Goal: Information Seeking & Learning: Learn about a topic

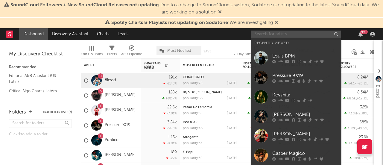
click at [279, 32] on input "text" at bounding box center [297, 34] width 90 height 7
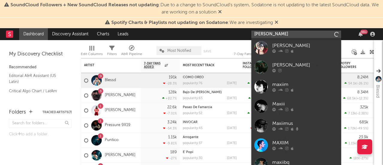
type input "[PERSON_NAME]"
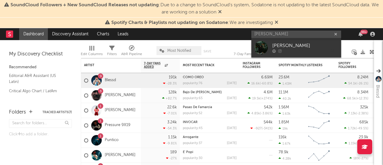
click at [293, 43] on div "[PERSON_NAME]" at bounding box center [305, 45] width 66 height 7
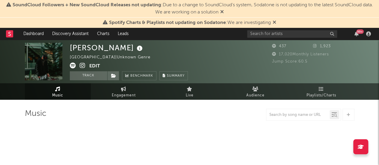
select select "1w"
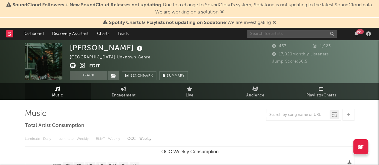
click at [288, 33] on input "text" at bounding box center [292, 33] width 90 height 7
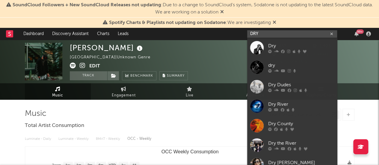
type input "DRY"
click at [292, 42] on div "Dry" at bounding box center [301, 45] width 66 height 7
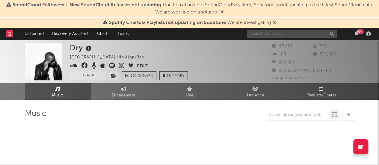
click at [281, 32] on input "text" at bounding box center [292, 33] width 90 height 7
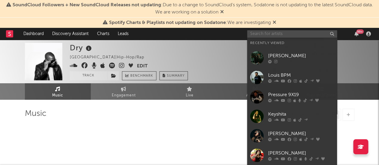
select select "6m"
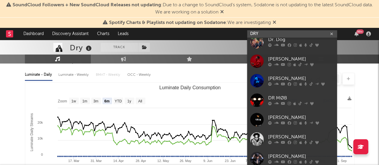
scroll to position [121, 0]
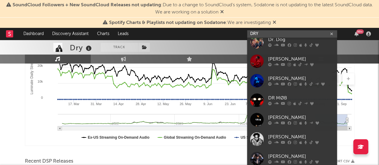
click at [269, 31] on input "DRY" at bounding box center [292, 33] width 90 height 7
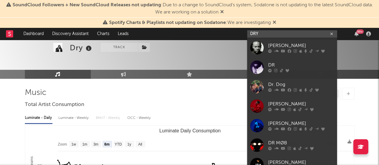
scroll to position [20, 0]
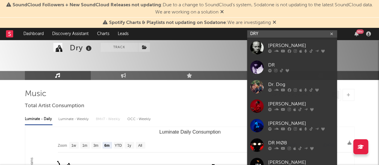
click at [261, 37] on input "DRY" at bounding box center [292, 33] width 90 height 7
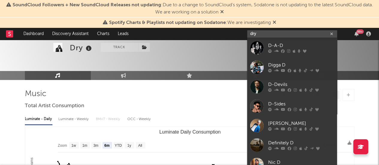
type input "dry"
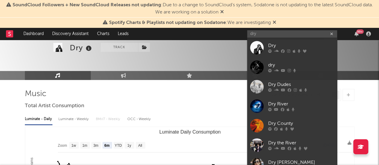
click at [273, 63] on div "dry" at bounding box center [301, 65] width 66 height 7
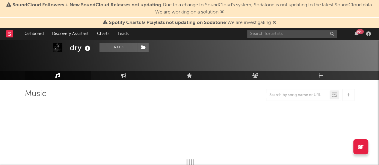
select select "1w"
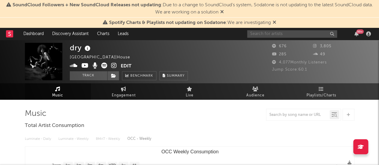
click at [285, 33] on input "text" at bounding box center [292, 33] width 90 height 7
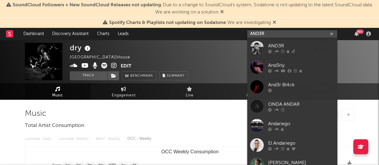
type input "AND3R"
click at [290, 45] on div "AND3R" at bounding box center [301, 45] width 66 height 7
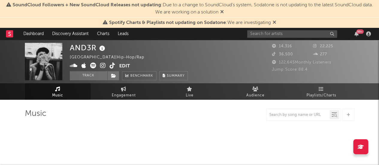
select select "1w"
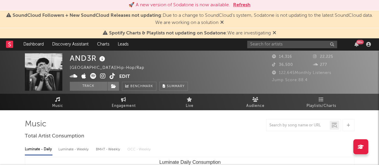
click at [216, 72] on div "AND3R [GEOGRAPHIC_DATA] | Hip-Hop/Rap Edit Track Benchmark Summary" at bounding box center [167, 71] width 195 height 37
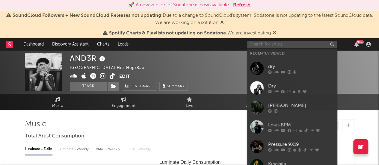
click at [272, 41] on input "text" at bounding box center [292, 44] width 90 height 7
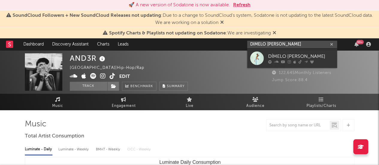
type input "DIMELO [PERSON_NAME]"
click at [299, 52] on link "DÍMELO [PERSON_NAME]" at bounding box center [292, 58] width 90 height 19
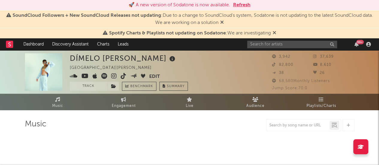
select select "6m"
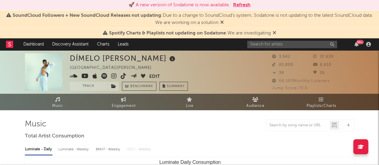
drag, startPoint x: 119, startPoint y: 68, endPoint x: 16, endPoint y: 95, distance: 106.8
click at [16, 95] on div "DÍMELO [PERSON_NAME] [GEOGRAPHIC_DATA] | [PERSON_NAME] latino Edit Track Benchm…" at bounding box center [189, 80] width 379 height 60
click at [37, 72] on img at bounding box center [43, 71] width 37 height 37
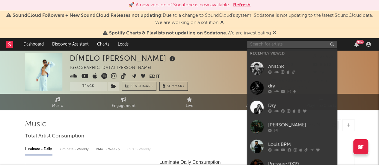
click at [256, 46] on input "text" at bounding box center [292, 44] width 90 height 7
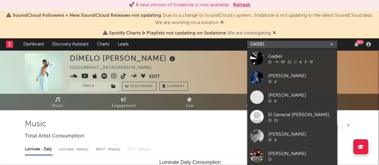
type input "GADIEL"
click at [268, 56] on div "Gadiel" at bounding box center [301, 56] width 66 height 7
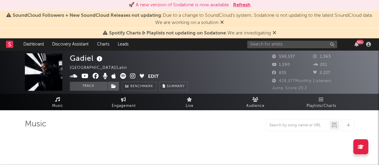
select select "6m"
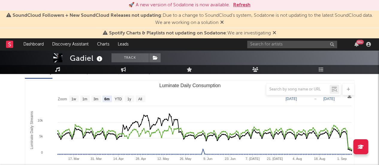
scroll to position [78, 0]
